Goal: Task Accomplishment & Management: Use online tool/utility

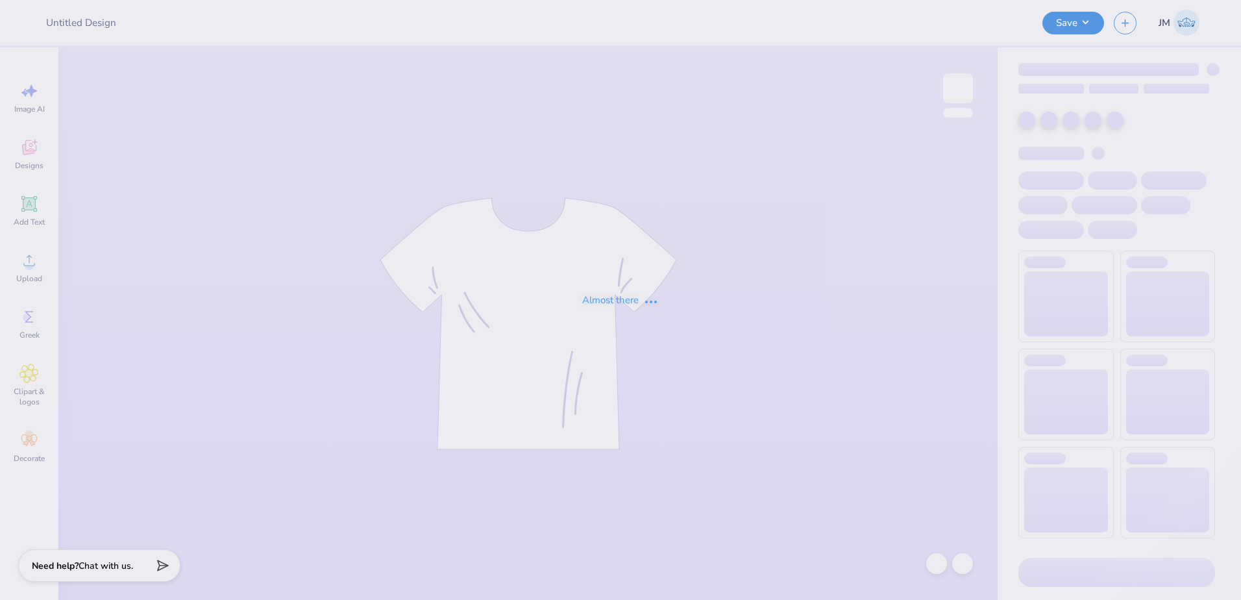
type input "T-Shirts for Fall Showcase"
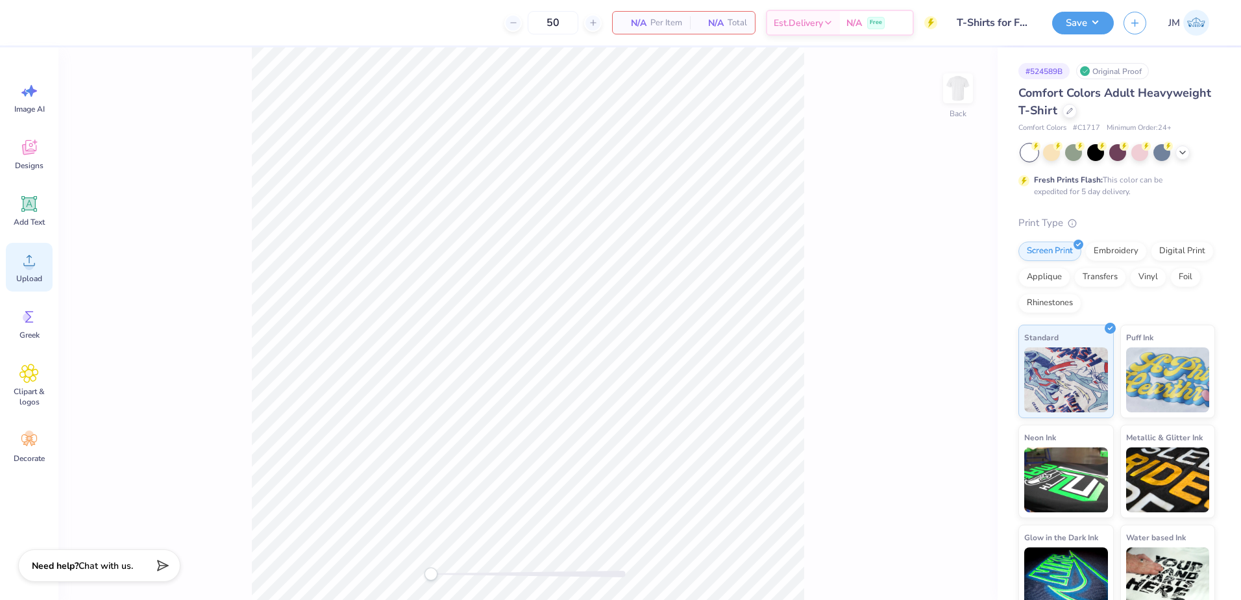
click at [27, 257] on icon at bounding box center [28, 260] width 19 height 19
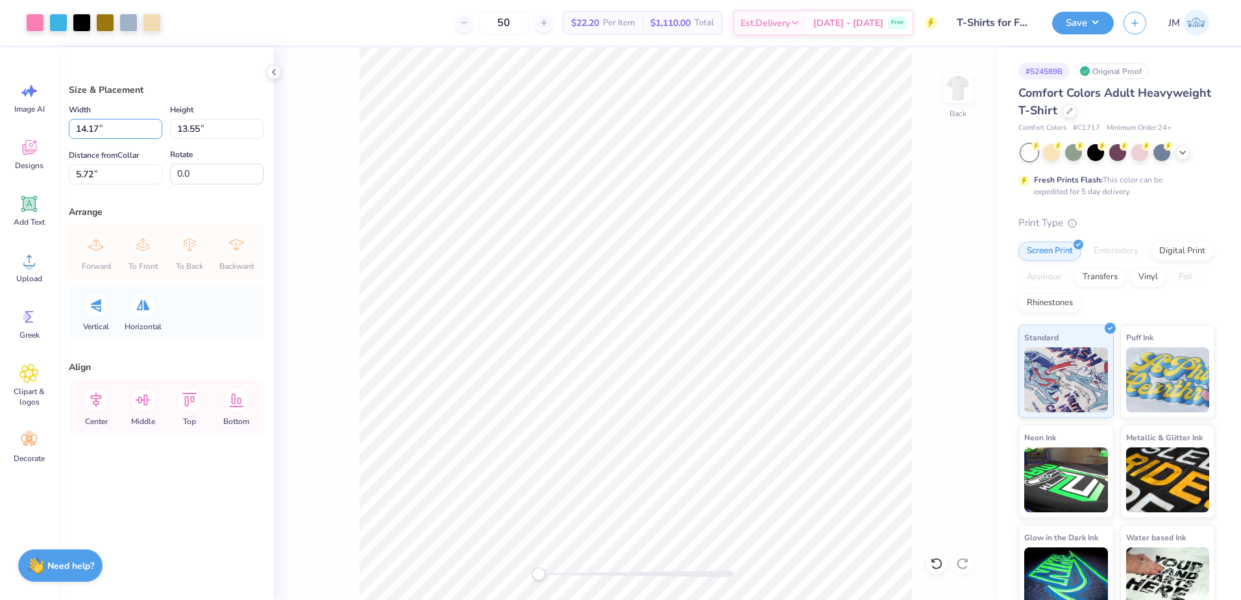
drag, startPoint x: 128, startPoint y: 136, endPoint x: 5, endPoint y: 125, distance: 123.2
click at [5, 125] on div "Art colors 50 $22.20 Per Item $1,110.00 Total Est. Delivery [DATE] - [DATE] Fre…" at bounding box center [620, 300] width 1241 height 600
type input "12.00"
type input "11.47"
click at [125, 165] on input "6.76" at bounding box center [115, 174] width 93 height 20
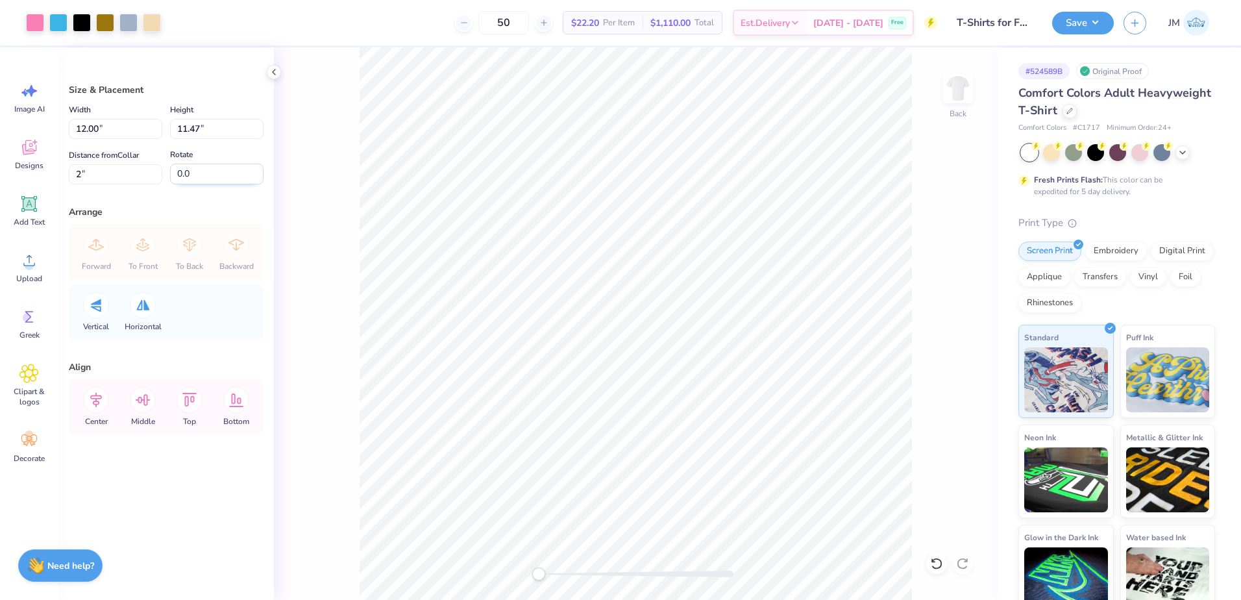
click at [184, 177] on input "0.0" at bounding box center [216, 174] width 93 height 21
click at [106, 177] on input "2" at bounding box center [115, 174] width 93 height 20
drag, startPoint x: 101, startPoint y: 170, endPoint x: 32, endPoint y: 173, distance: 68.2
click at [32, 173] on div "Art colors 50 $22.20 Per Item $1,110.00 Total Est. Delivery [DATE] - [DATE] Fre…" at bounding box center [620, 300] width 1241 height 600
type input "3"
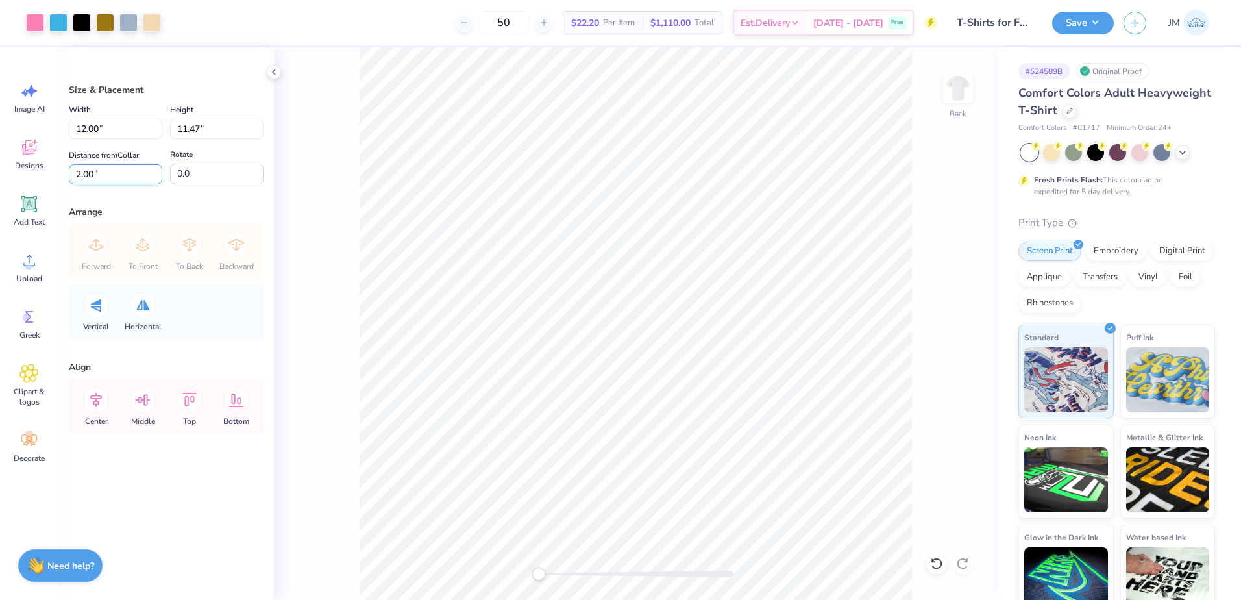
click at [112, 179] on input "2.00" at bounding box center [115, 174] width 93 height 20
type input "3"
drag, startPoint x: 90, startPoint y: 127, endPoint x: 49, endPoint y: 128, distance: 40.9
click at [49, 128] on div "Art colors 50 $22.20 Per Item $1,110.00 Total Est. Delivery [DATE] - [DATE] Fre…" at bounding box center [620, 300] width 1241 height 600
type input "11.00"
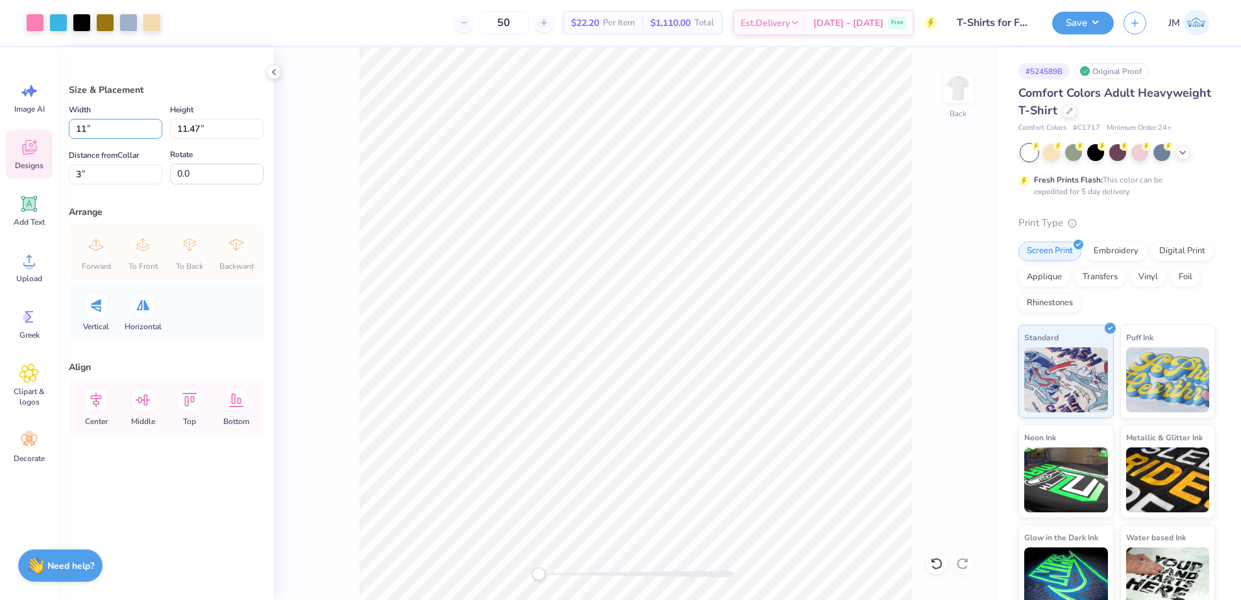
type input "10.52"
type input "3.48"
drag, startPoint x: 109, startPoint y: 130, endPoint x: 21, endPoint y: 113, distance: 89.4
click at [20, 118] on div "Art colors 50 $22.20 Per Item $1,110.00 Total Est. Delivery [DATE] - [DATE] Fre…" at bounding box center [620, 300] width 1241 height 600
type input "10.00"
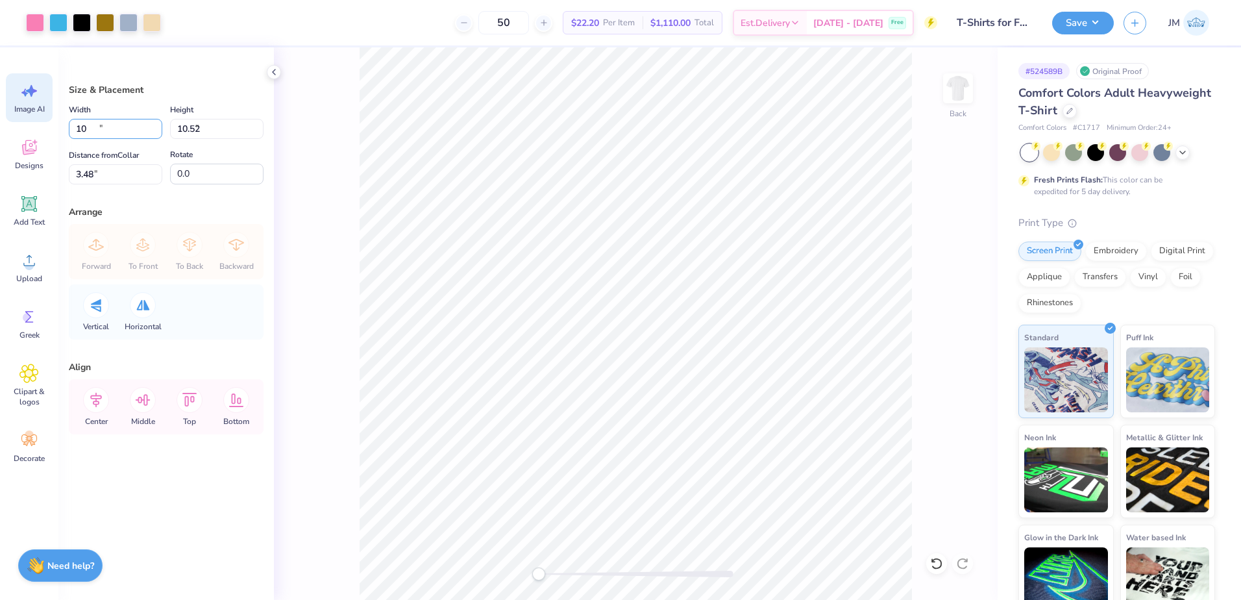
type input "9.56"
type input "3.96"
drag, startPoint x: 110, startPoint y: 128, endPoint x: 43, endPoint y: 125, distance: 67.6
click at [43, 125] on div "Art colors 50 $22.20 Per Item $1,110.00 Total Est. Delivery [DATE] - [DATE] Fre…" at bounding box center [620, 300] width 1241 height 600
drag, startPoint x: 47, startPoint y: 175, endPoint x: 75, endPoint y: 177, distance: 27.3
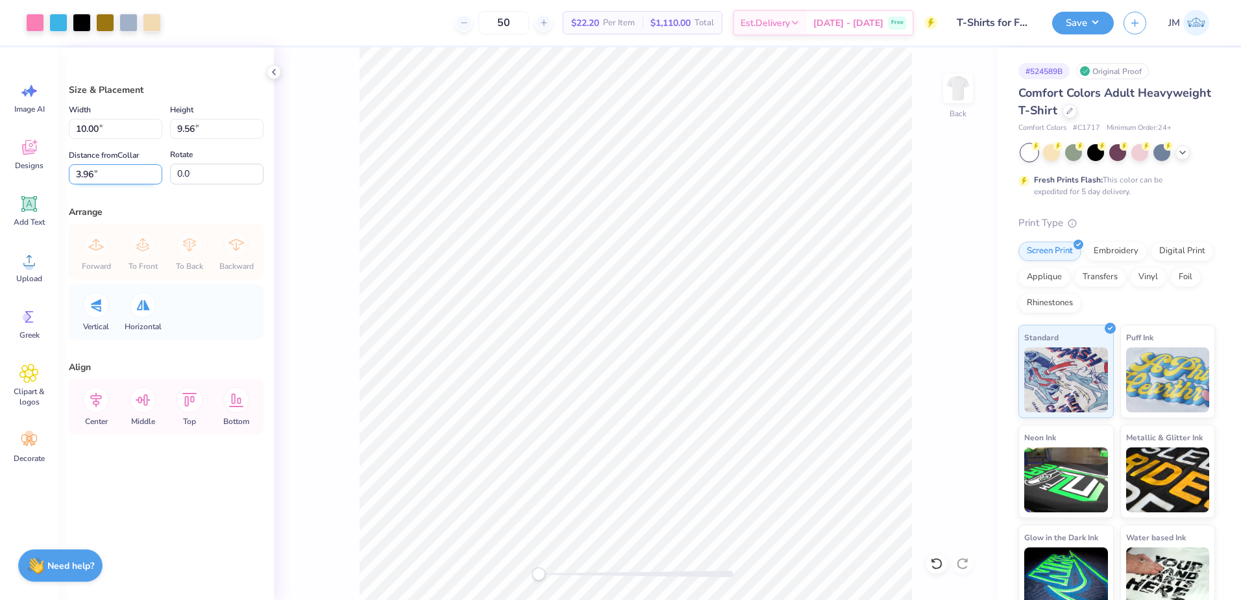
click at [34, 177] on div "Art colors 50 $22.20 Per Item $1,110.00 Total Est. Delivery [DATE] - [DATE] Fre…" at bounding box center [620, 300] width 1241 height 600
type input "3"
drag, startPoint x: 119, startPoint y: 174, endPoint x: 10, endPoint y: 172, distance: 108.4
click at [10, 172] on div "Art colors 50 $22.20 Per Item $1,110.00 Total Est. Delivery [DATE] - [DATE] Fre…" at bounding box center [620, 300] width 1241 height 600
type input "3"
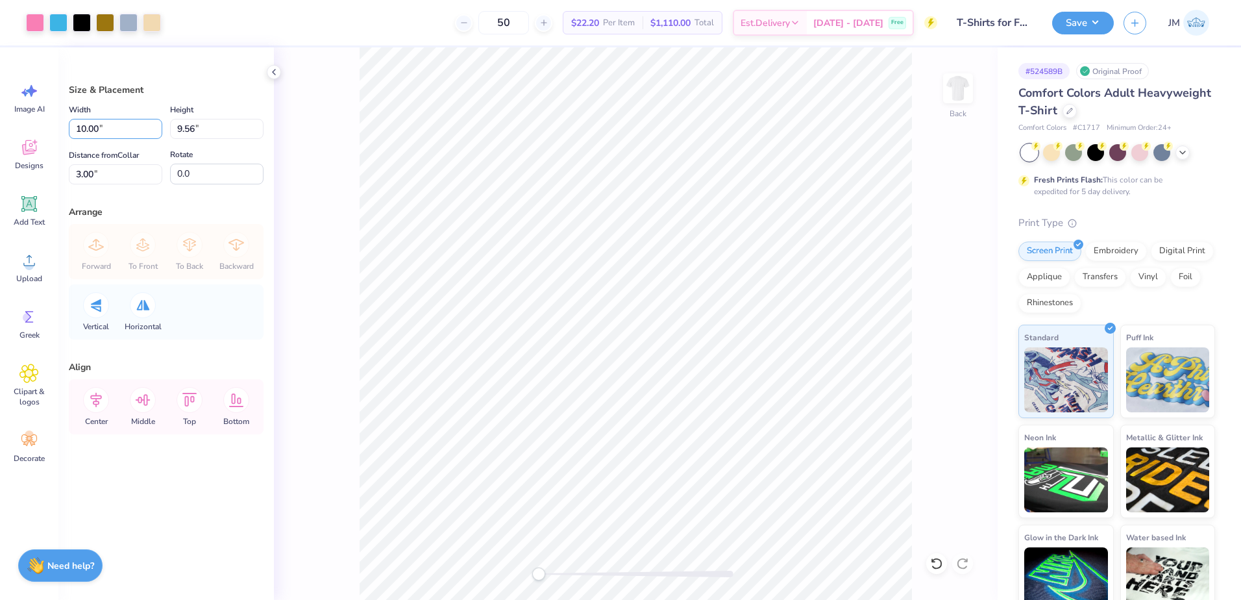
drag, startPoint x: 109, startPoint y: 131, endPoint x: -10, endPoint y: 119, distance: 119.4
click at [0, 119] on html "Art colors 50 $22.20 Per Item $1,110.00 Total Est. Delivery [DATE] - [DATE] Fre…" at bounding box center [620, 300] width 1241 height 600
type input "11.00"
type input "10.52"
drag, startPoint x: 92, startPoint y: 176, endPoint x: 34, endPoint y: 172, distance: 57.9
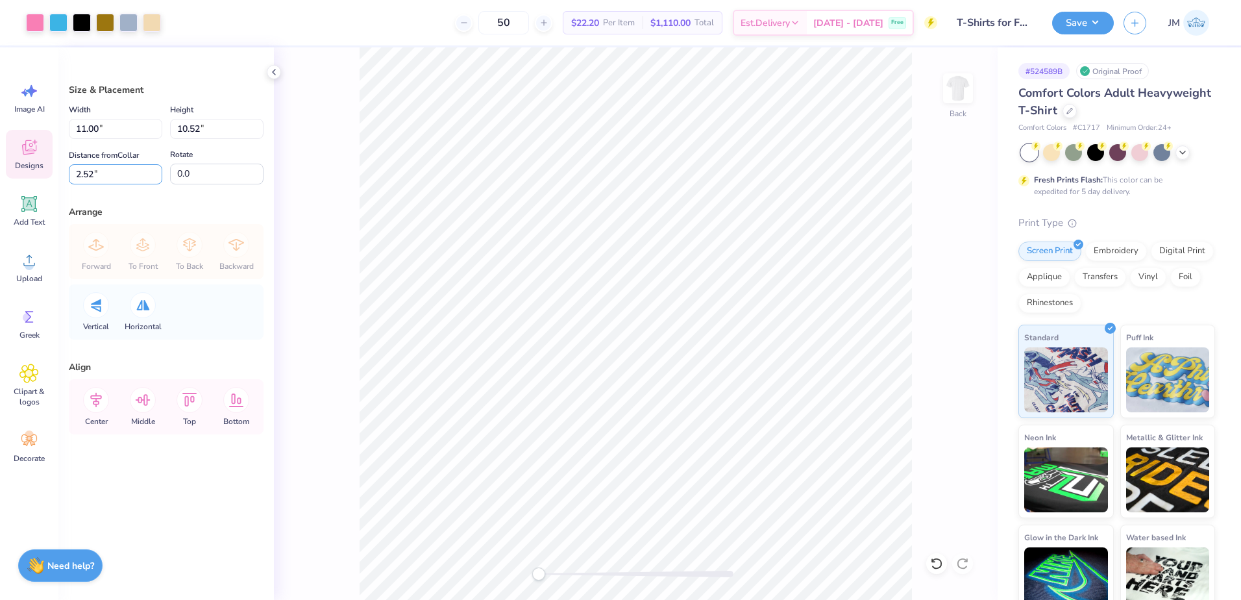
click at [34, 173] on div "Art colors 50 $22.20 Per Item $1,110.00 Total Est. Delivery [DATE] - [DATE] Fre…" at bounding box center [620, 300] width 1241 height 600
type input "3"
click at [90, 400] on icon at bounding box center [96, 400] width 26 height 26
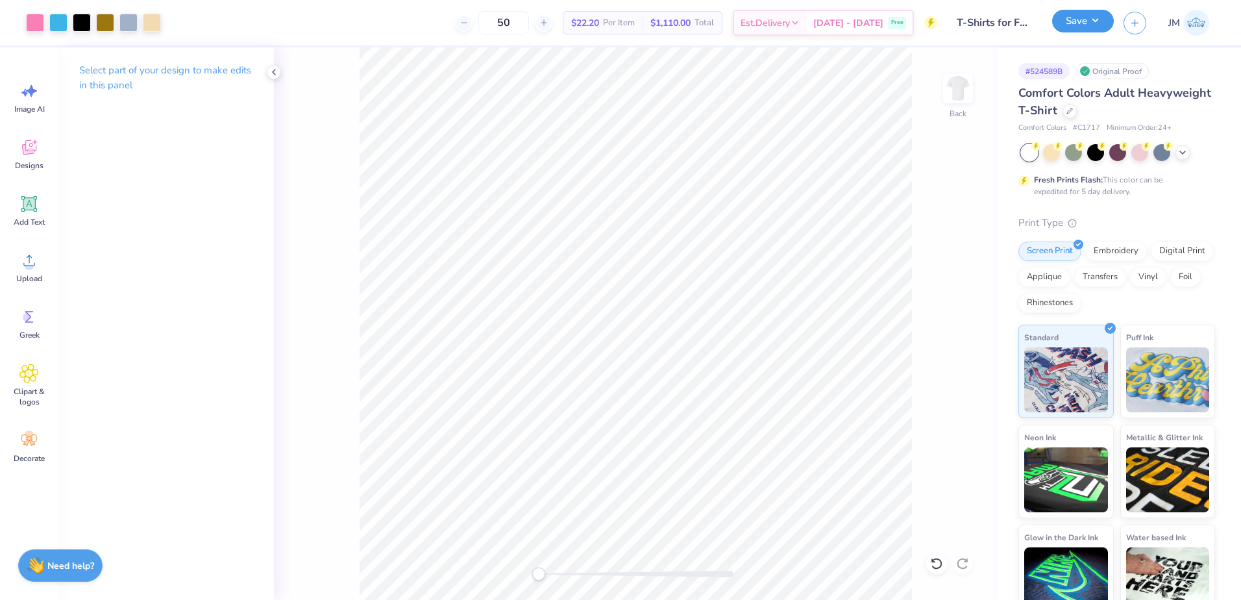
click at [1078, 26] on button "Save" at bounding box center [1083, 21] width 62 height 23
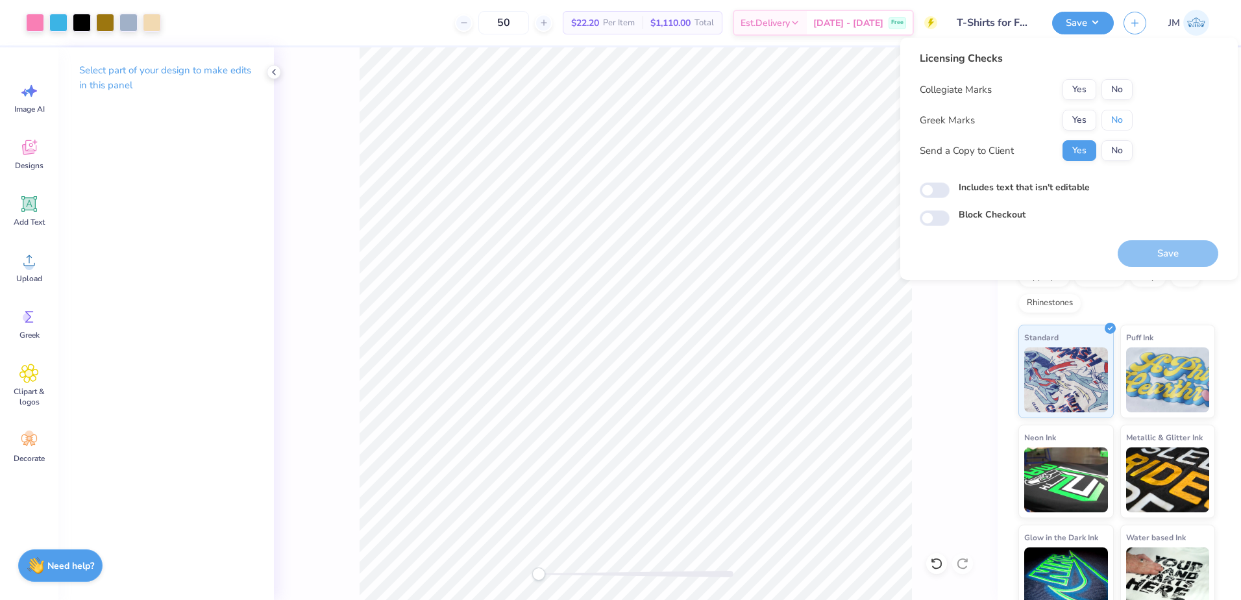
drag, startPoint x: 1110, startPoint y: 130, endPoint x: 1119, endPoint y: 101, distance: 29.8
click at [1111, 129] on button "No" at bounding box center [1117, 120] width 31 height 21
click at [1120, 81] on div "Licensing Checks Collegiate Marks Yes No Greek Marks Yes No Send a Copy to Clie…" at bounding box center [1026, 111] width 213 height 120
click at [1128, 91] on button "No" at bounding box center [1117, 89] width 31 height 21
click at [1155, 256] on button "Save" at bounding box center [1168, 253] width 101 height 27
